Goal: Information Seeking & Learning: Learn about a topic

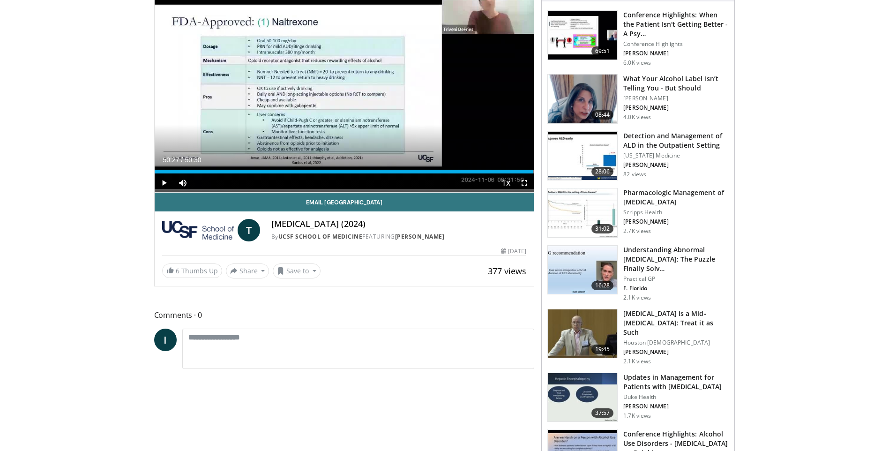
scroll to position [141, 0]
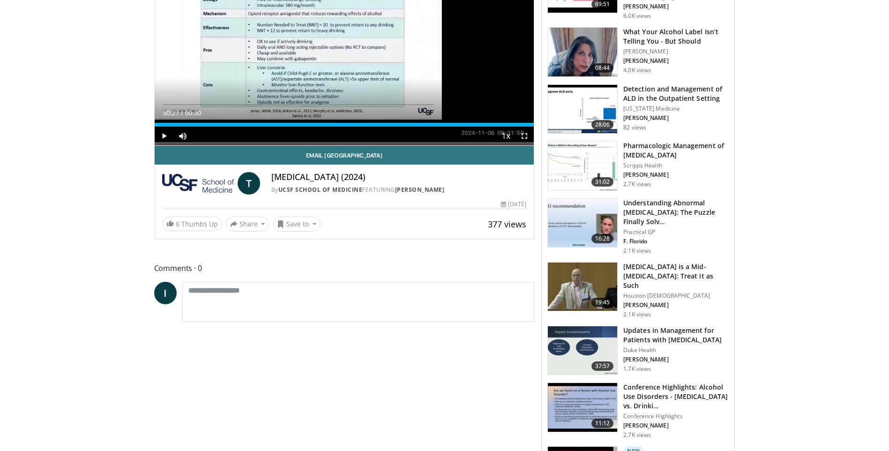
click at [655, 279] on h3 "[MEDICAL_DATA] is a Mid-[MEDICAL_DATA]: Treat it as Such" at bounding box center [676, 276] width 105 height 28
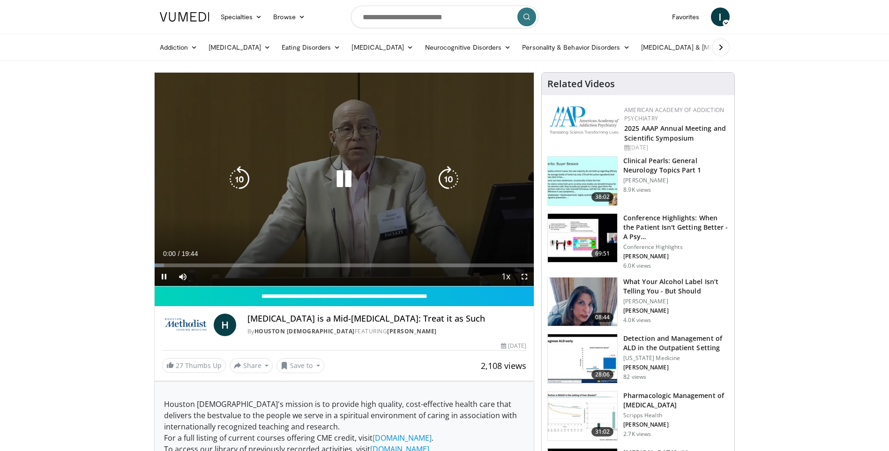
click at [348, 180] on icon "Video Player" at bounding box center [344, 179] width 26 height 26
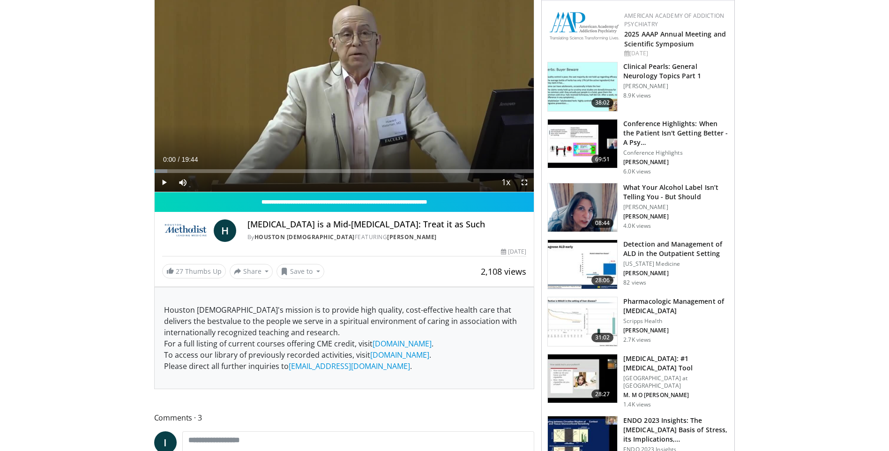
scroll to position [94, 0]
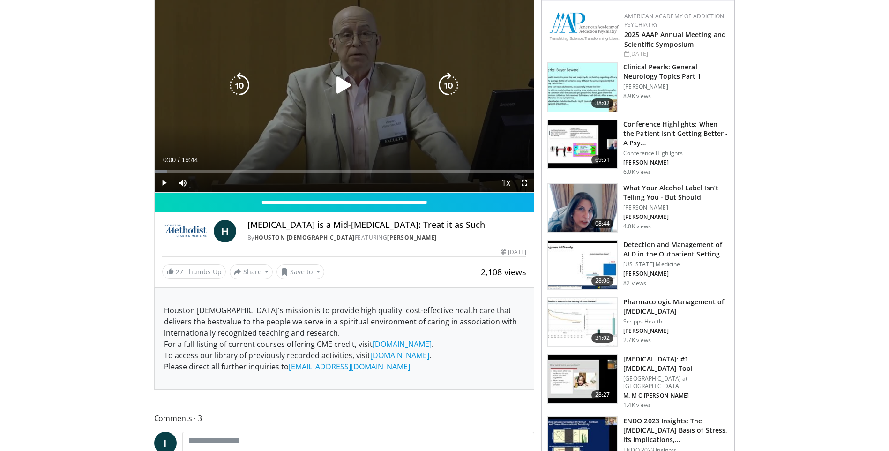
drag, startPoint x: 337, startPoint y: 85, endPoint x: 385, endPoint y: 95, distance: 49.8
click at [337, 85] on icon "Video Player" at bounding box center [344, 85] width 26 height 26
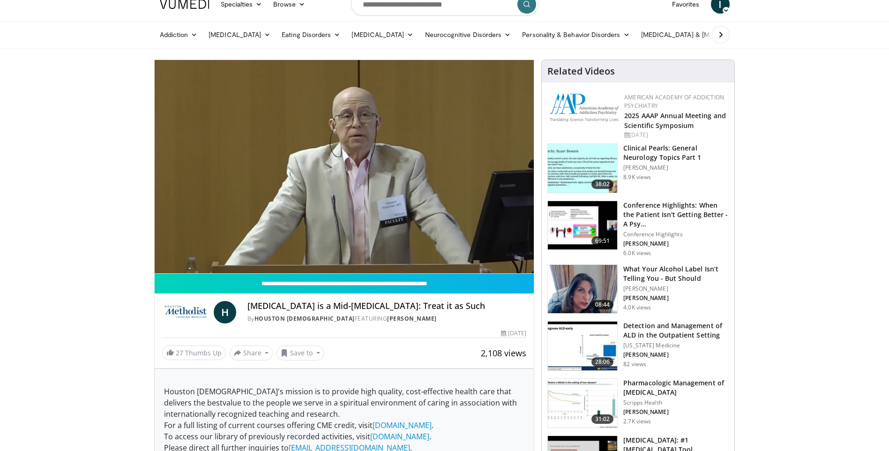
scroll to position [0, 0]
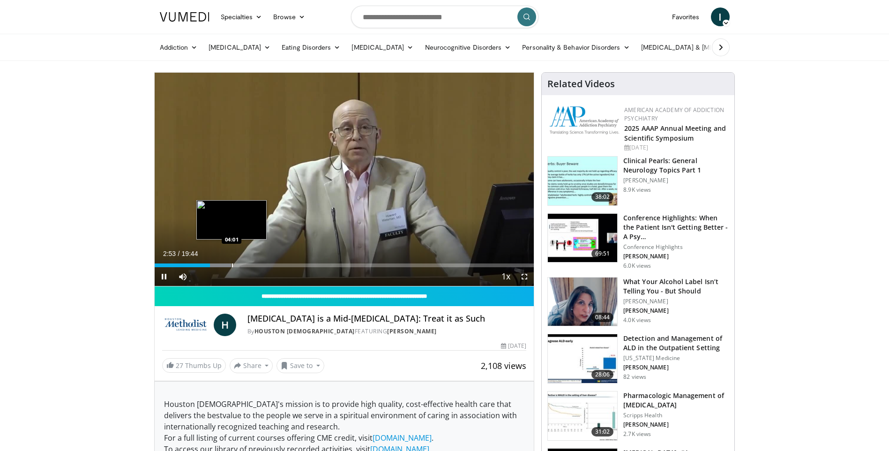
click at [232, 264] on div "Progress Bar" at bounding box center [232, 266] width 1 height 4
click at [259, 264] on div "Progress Bar" at bounding box center [259, 266] width 1 height 4
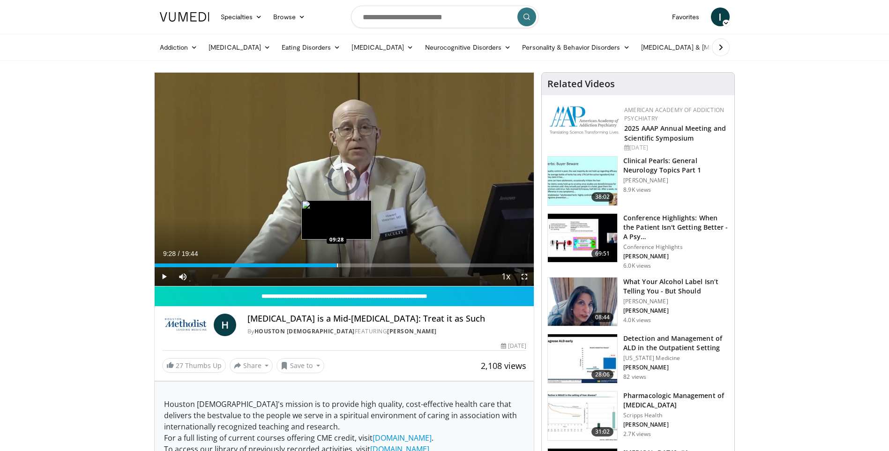
click at [337, 264] on div "Progress Bar" at bounding box center [337, 266] width 1 height 4
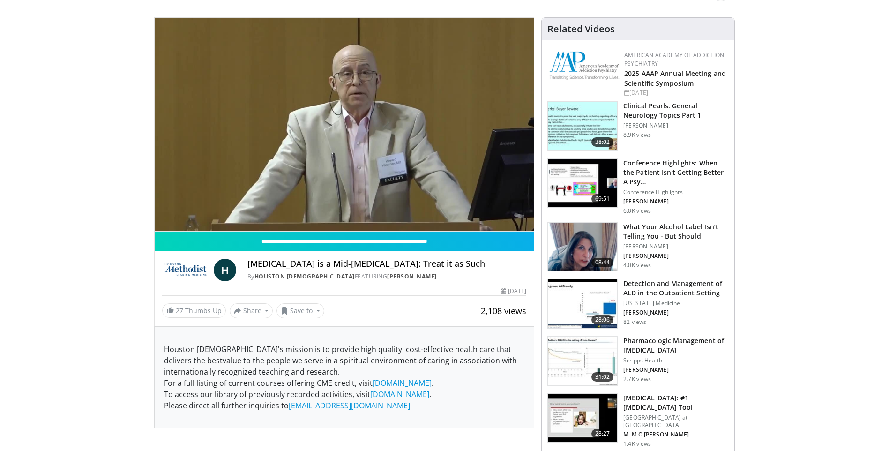
scroll to position [47, 0]
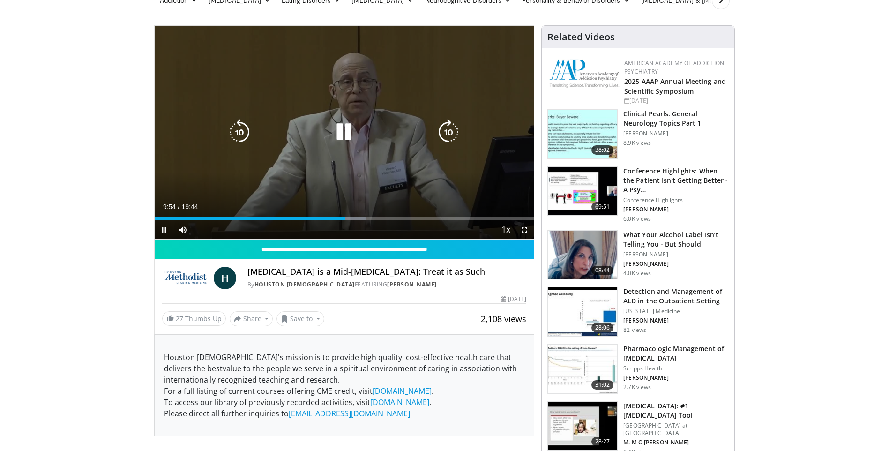
click at [343, 123] on icon "Video Player" at bounding box center [344, 132] width 26 height 26
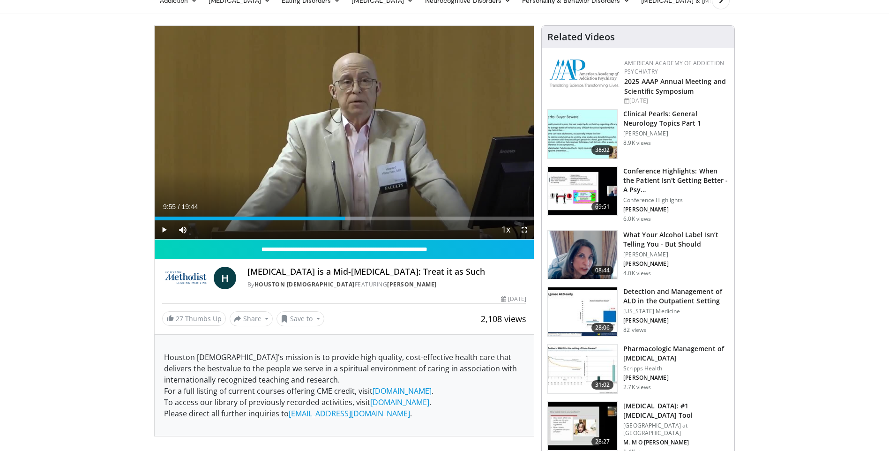
click at [689, 351] on h3 "Pharmacologic Management of [MEDICAL_DATA]" at bounding box center [676, 353] width 105 height 19
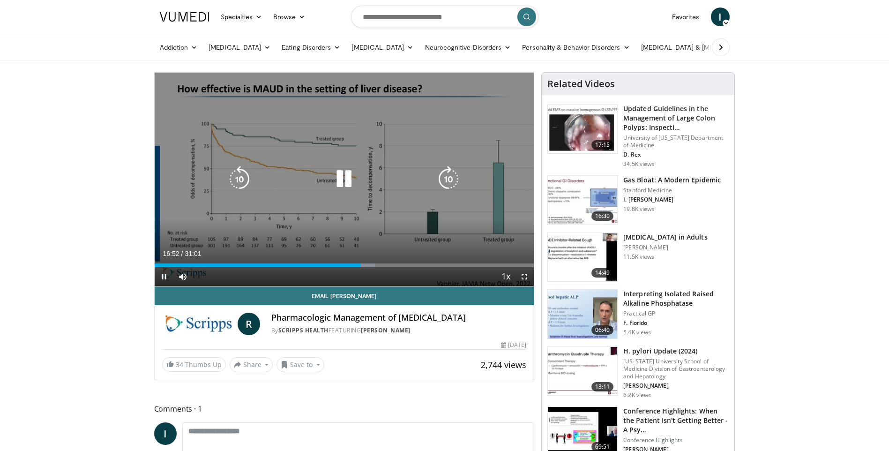
click at [341, 174] on icon "Video Player" at bounding box center [344, 179] width 26 height 26
